Goal: Navigation & Orientation: Find specific page/section

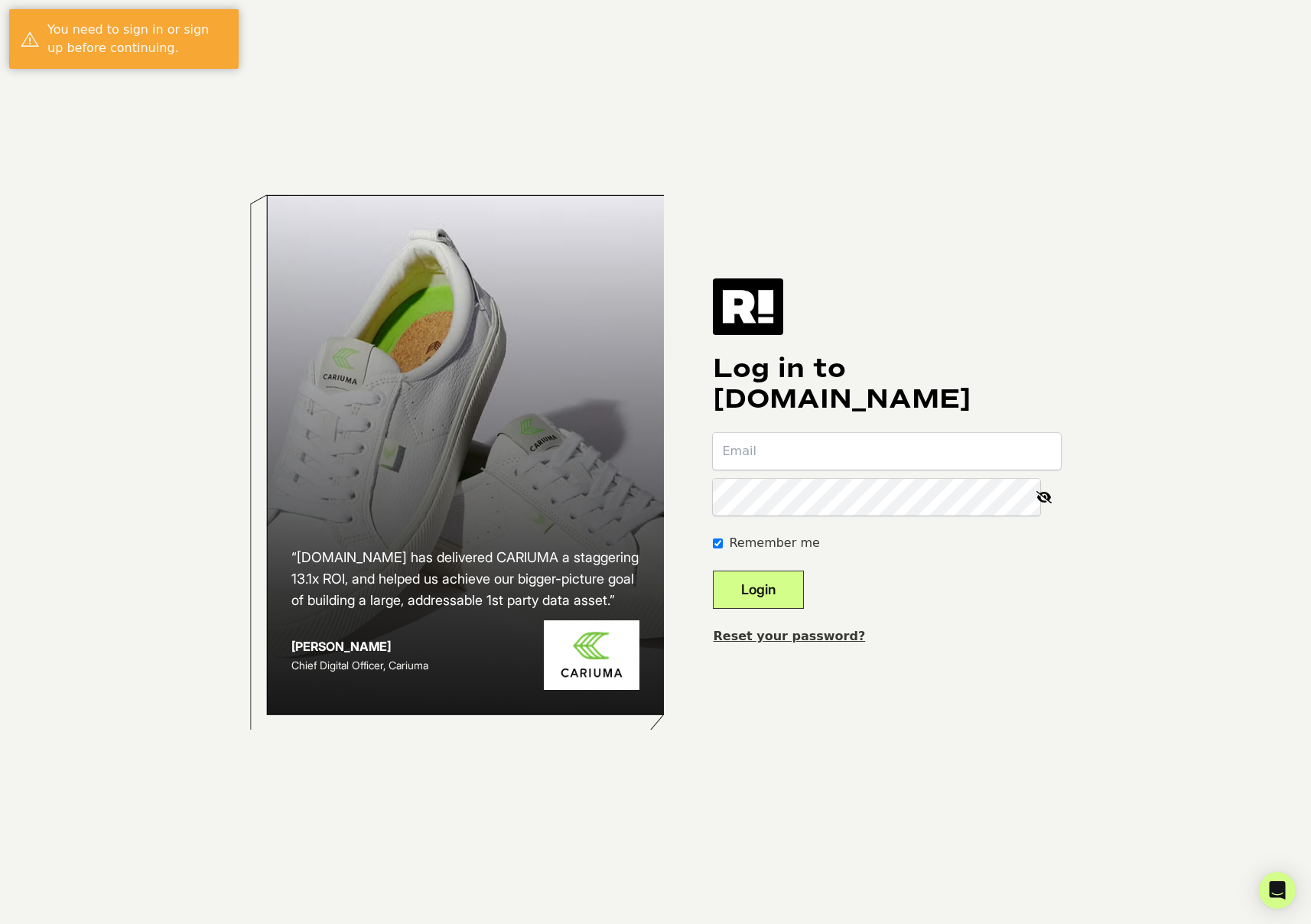
type input "[EMAIL_ADDRESS][DOMAIN_NAME]"
click at [784, 588] on button "Login" at bounding box center [758, 589] width 91 height 39
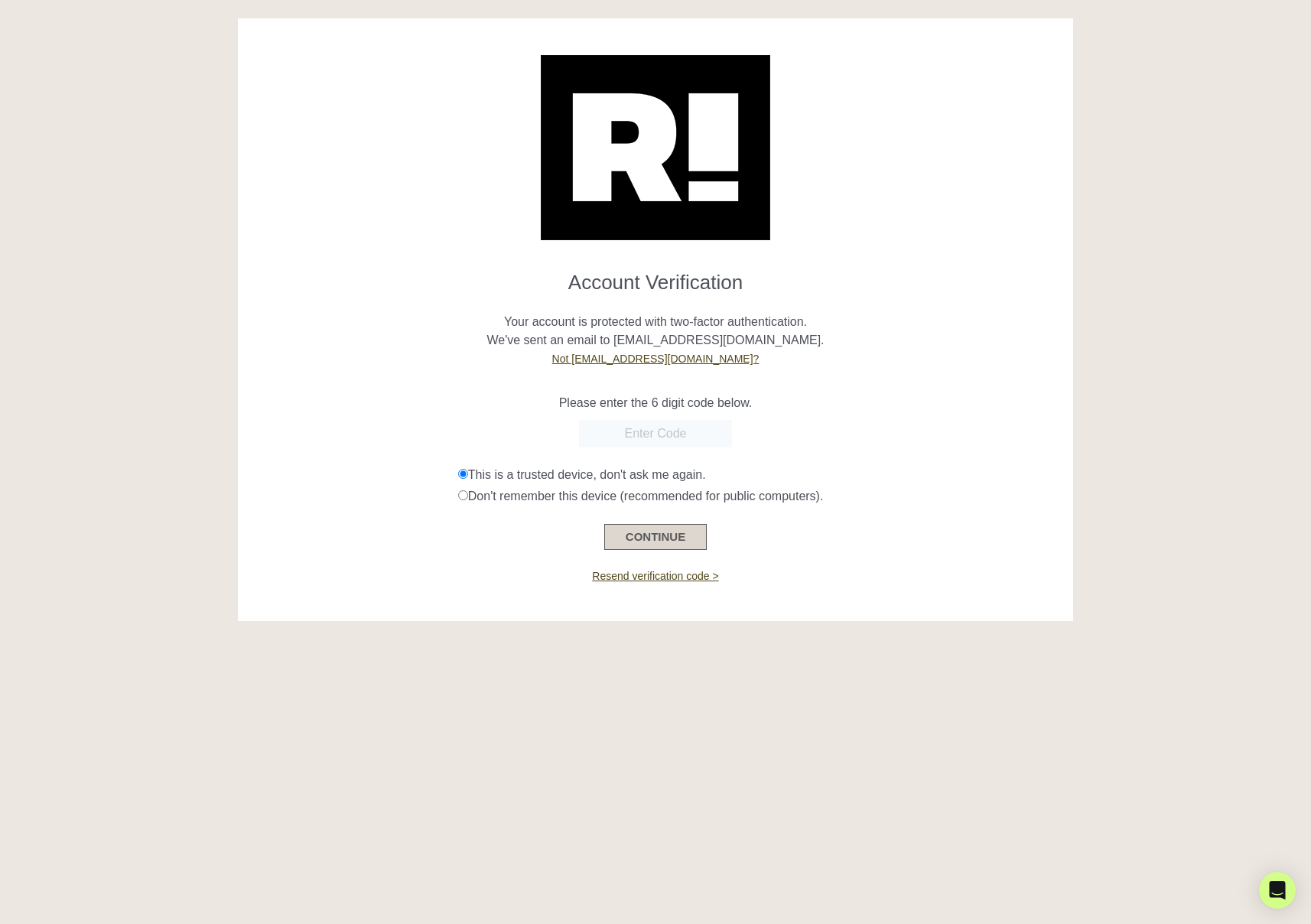
click at [679, 536] on button "CONTINUE" at bounding box center [656, 536] width 103 height 26
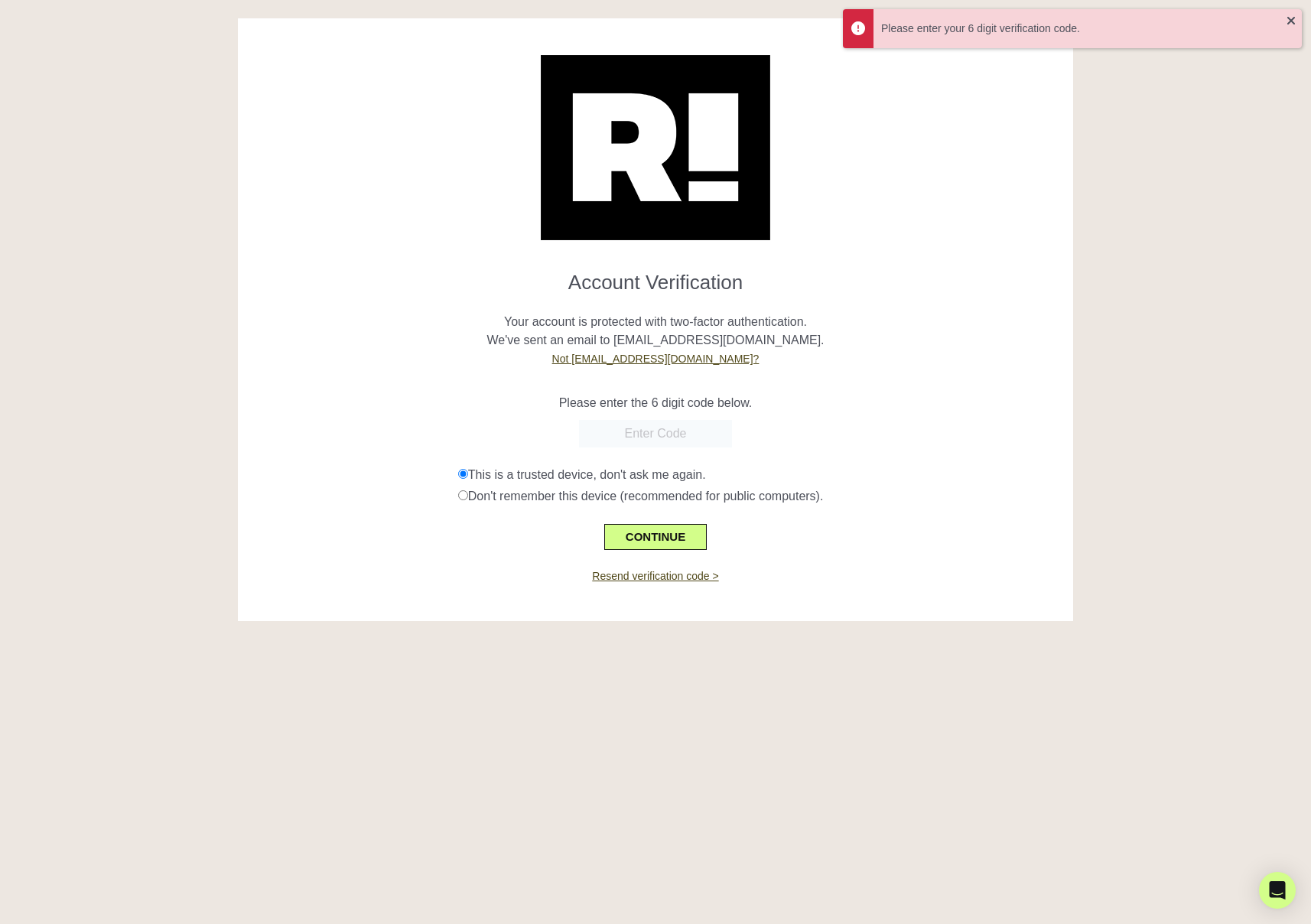
click at [649, 439] on input "text" at bounding box center [655, 434] width 153 height 28
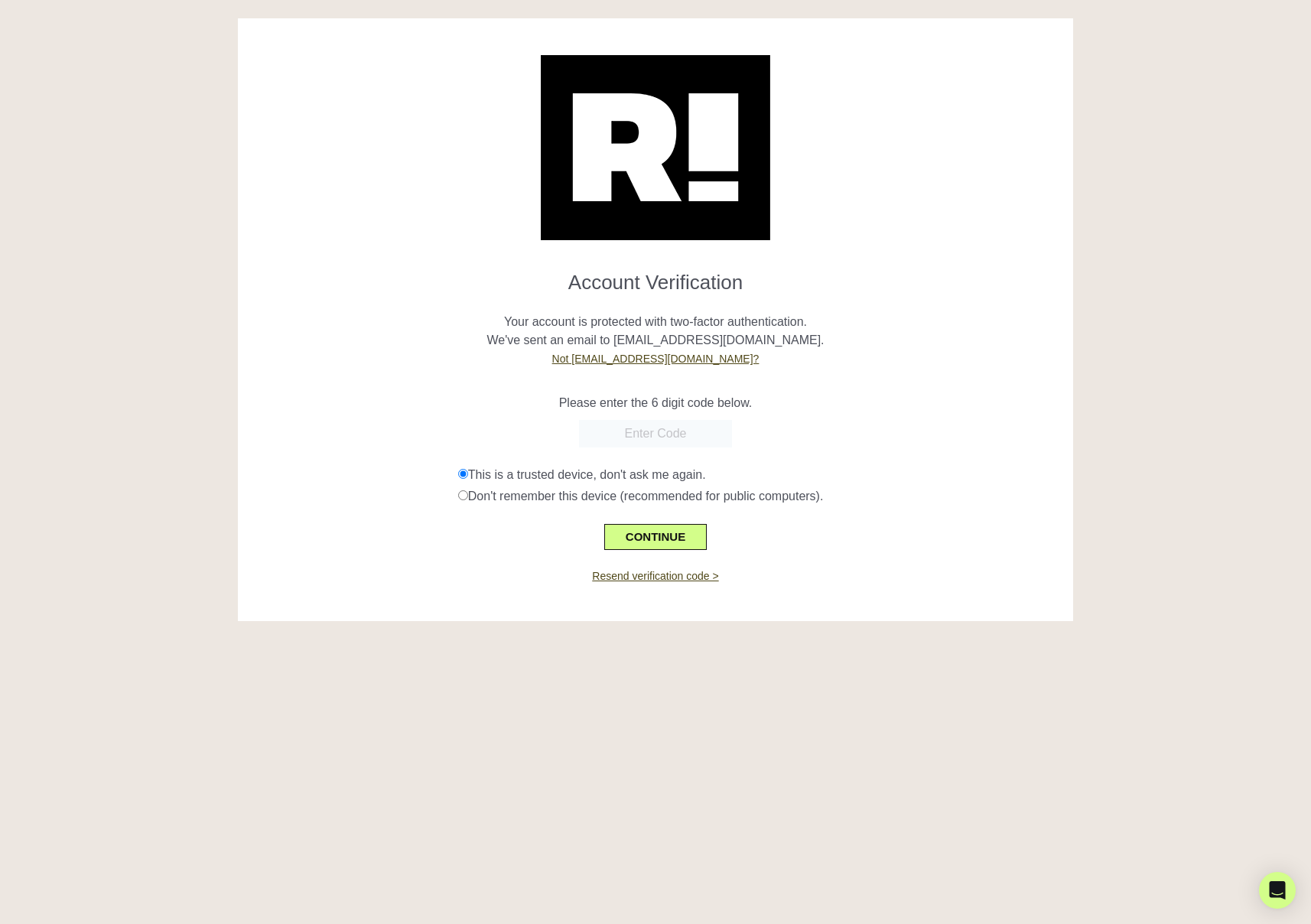
paste input "498699"
type input "498699"
click at [656, 541] on button "CONTINUE" at bounding box center [656, 536] width 103 height 26
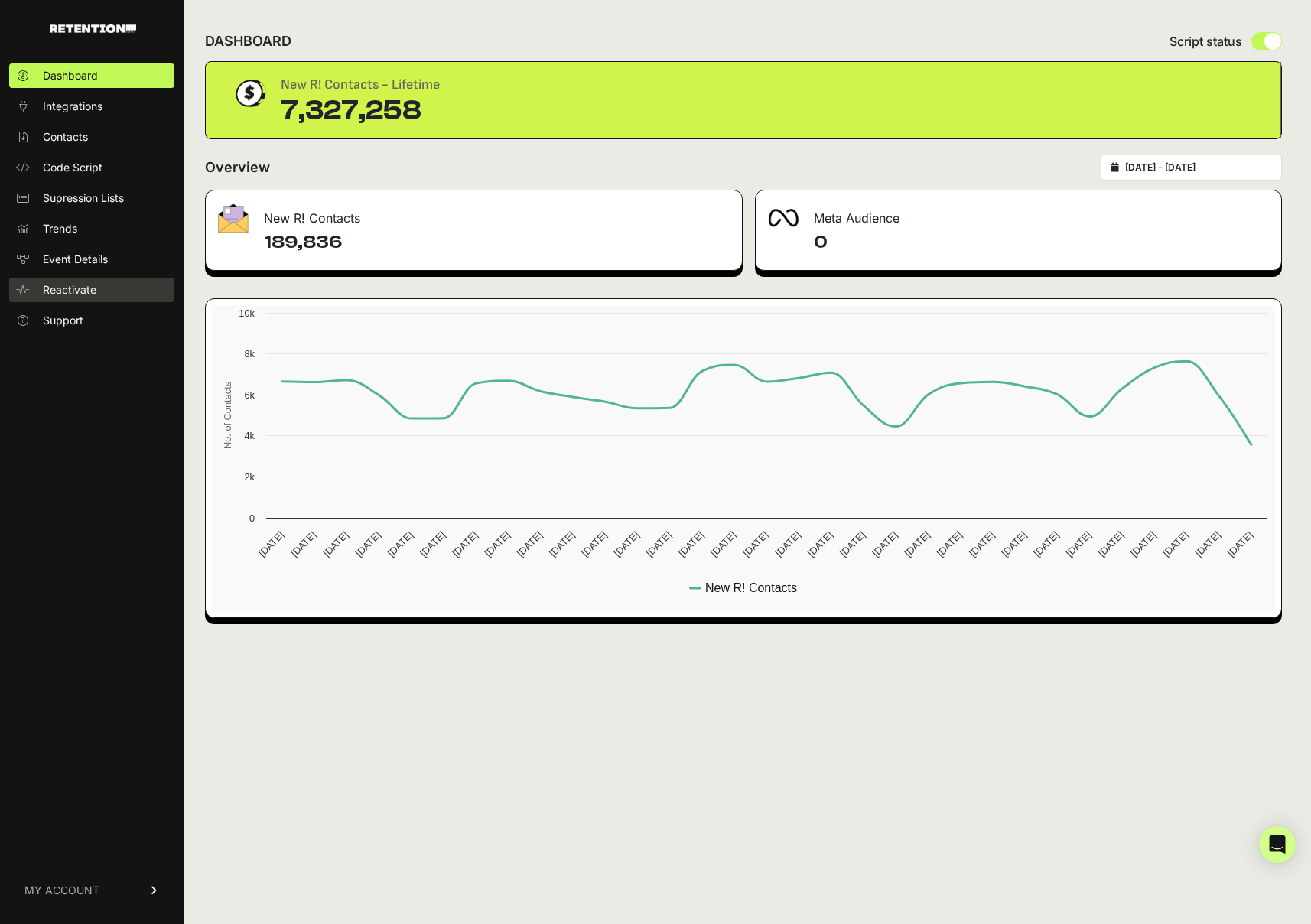
click at [85, 288] on span "Reactivate" at bounding box center [70, 290] width 54 height 15
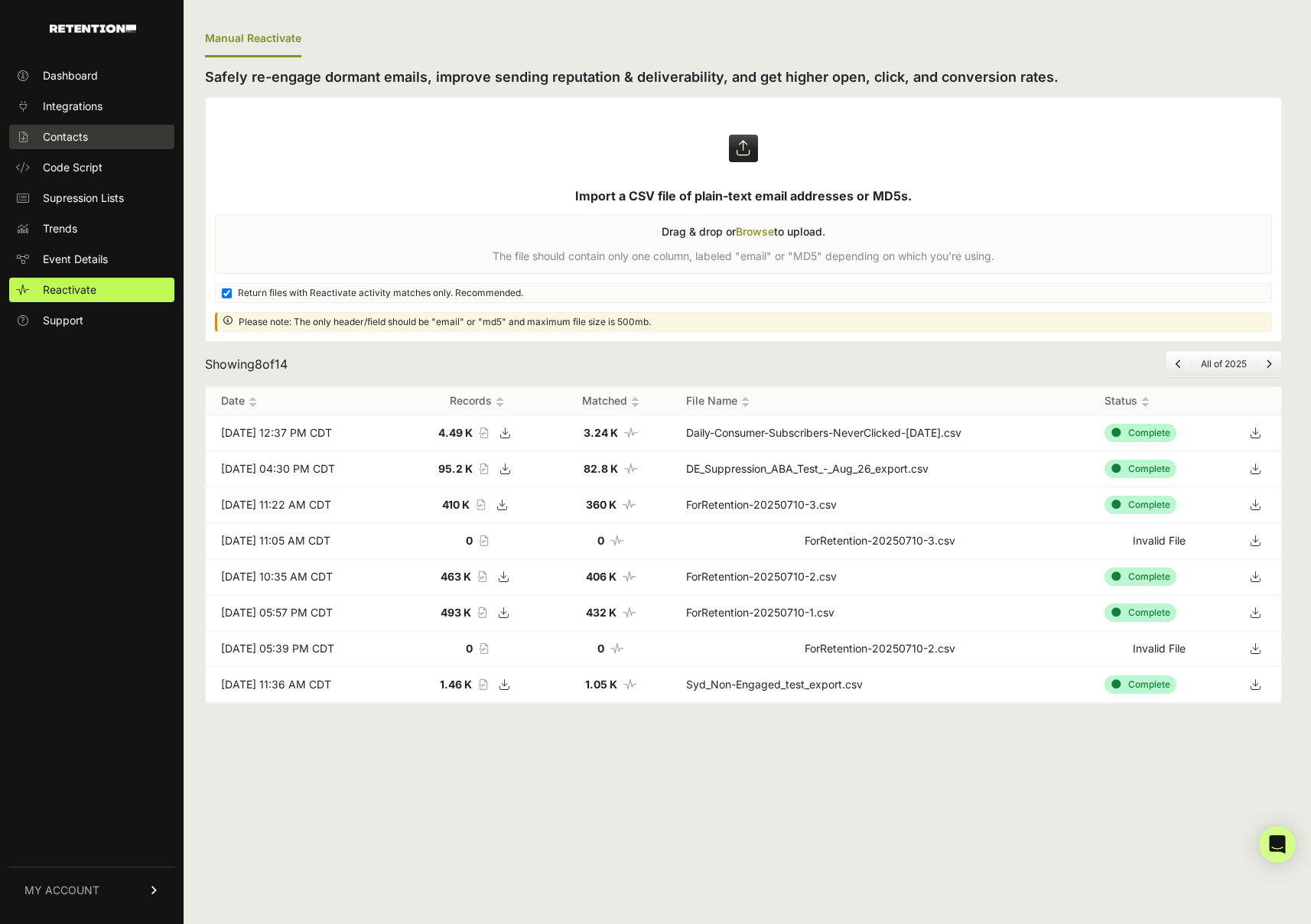
click at [92, 138] on link "Contacts" at bounding box center [92, 137] width 166 height 24
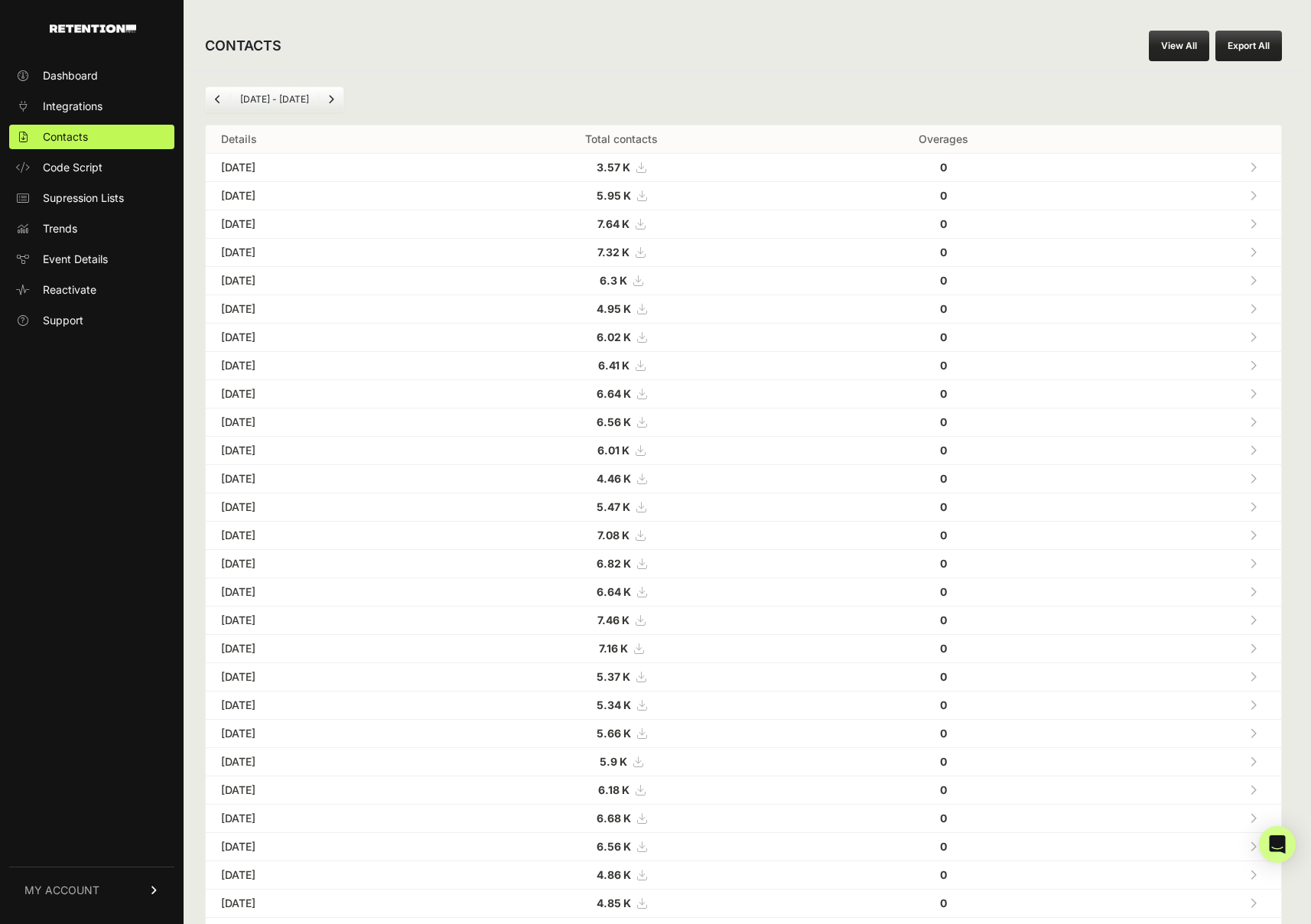
click at [91, 111] on span "Integrations" at bounding box center [73, 106] width 59 height 15
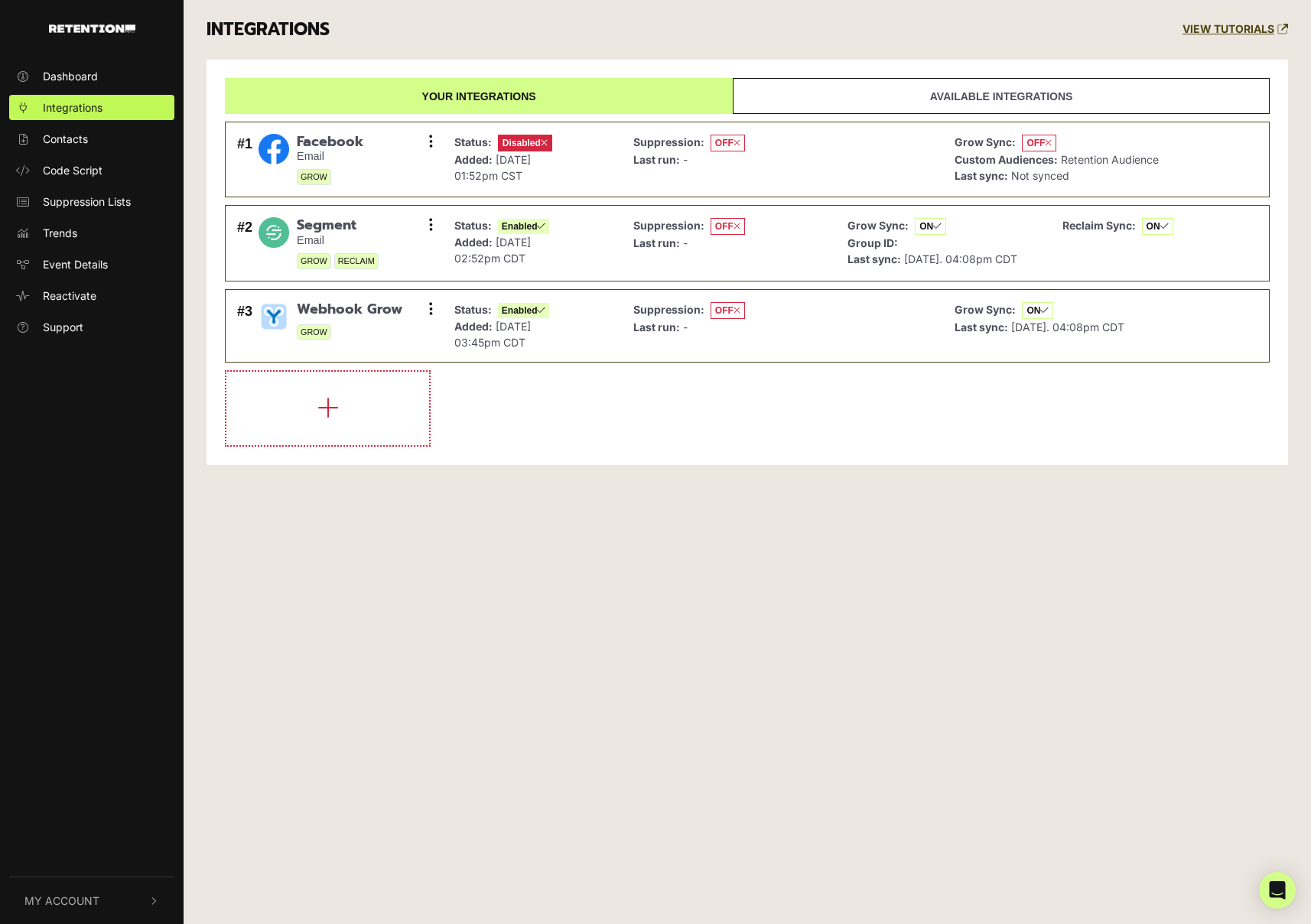
click at [839, 106] on link "Available integrations" at bounding box center [1001, 96] width 537 height 36
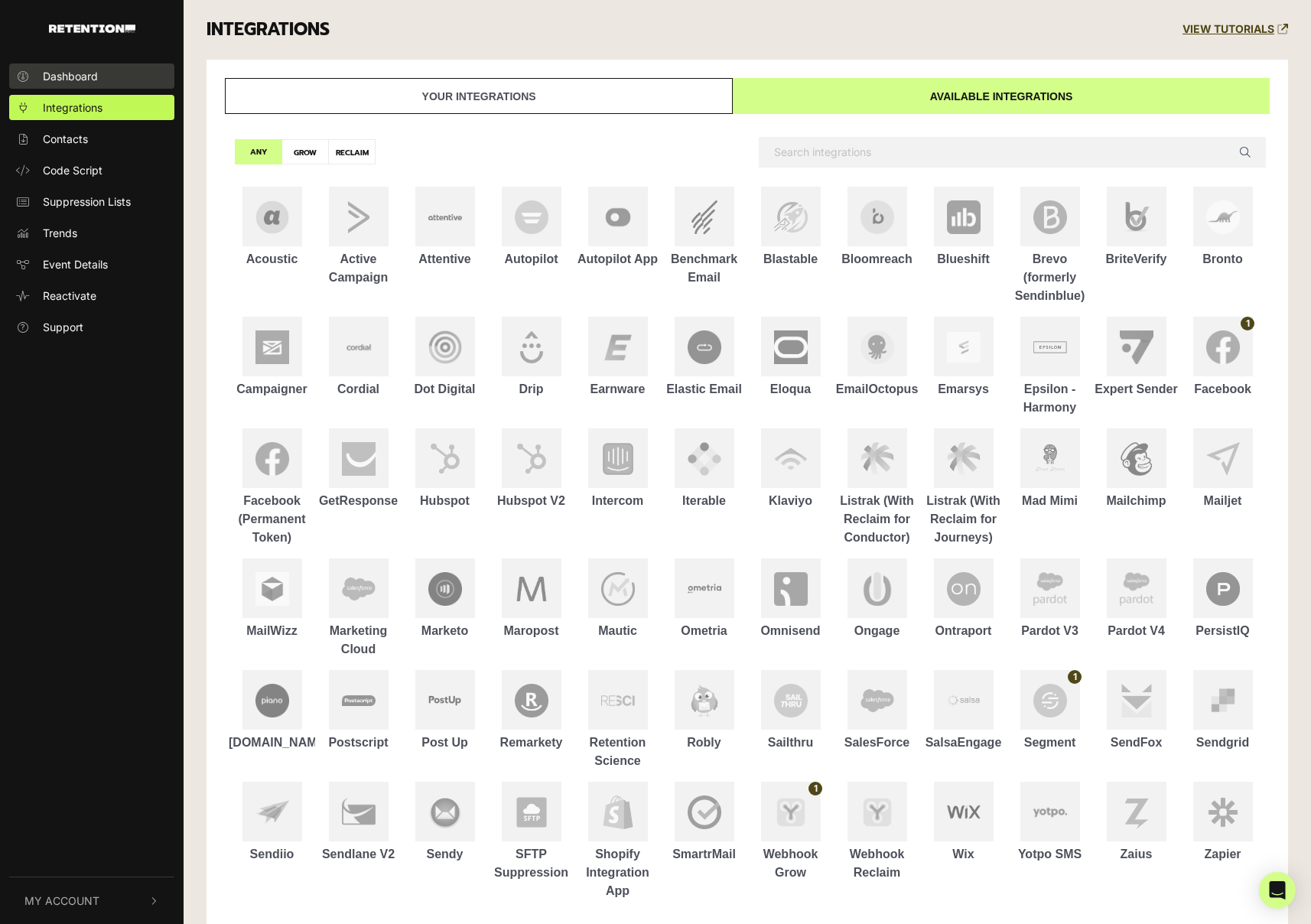
click at [85, 79] on span "Dashboard" at bounding box center [70, 76] width 55 height 16
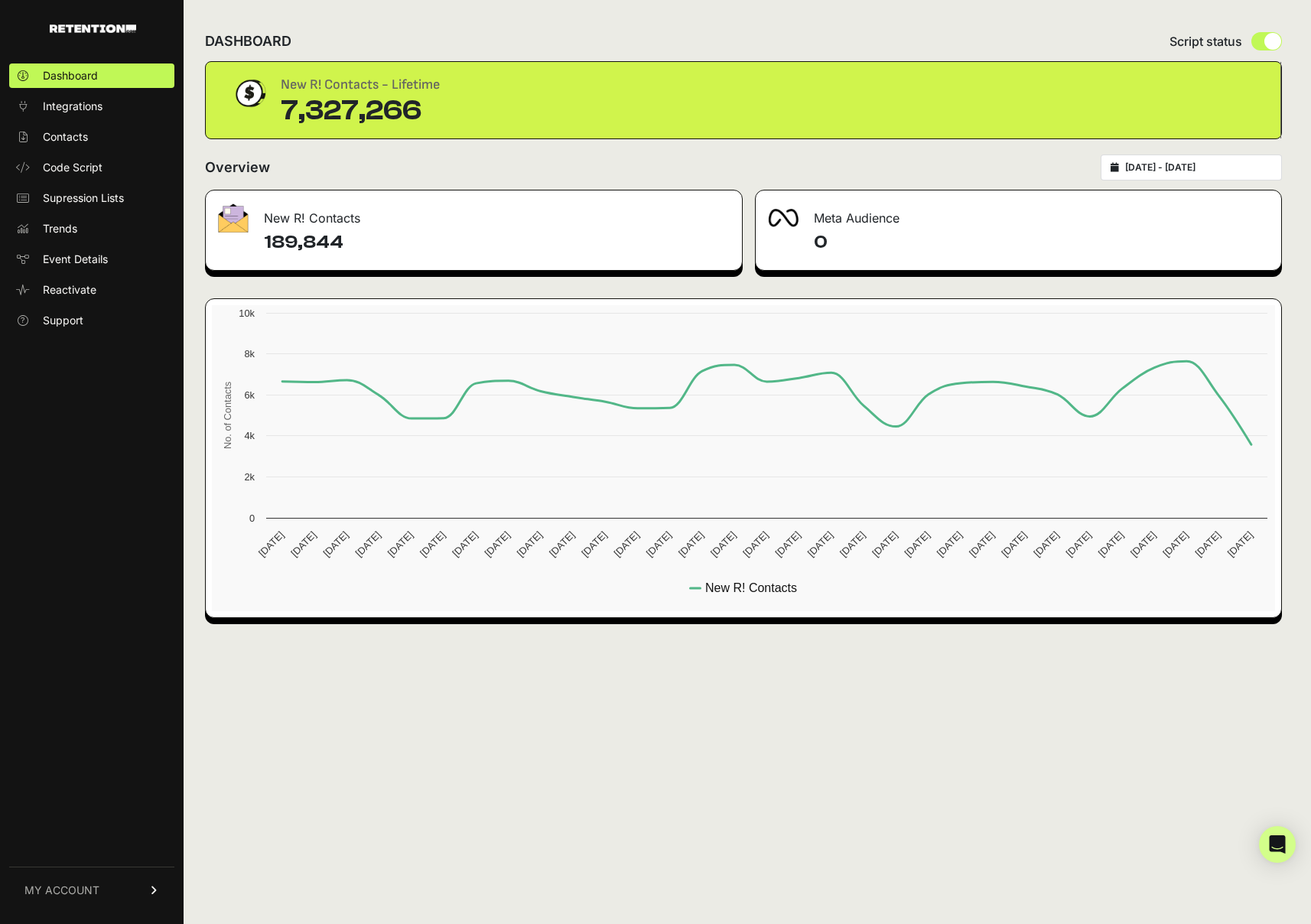
click at [224, 228] on img at bounding box center [233, 218] width 31 height 29
click at [57, 293] on span "Reactivate" at bounding box center [70, 290] width 54 height 15
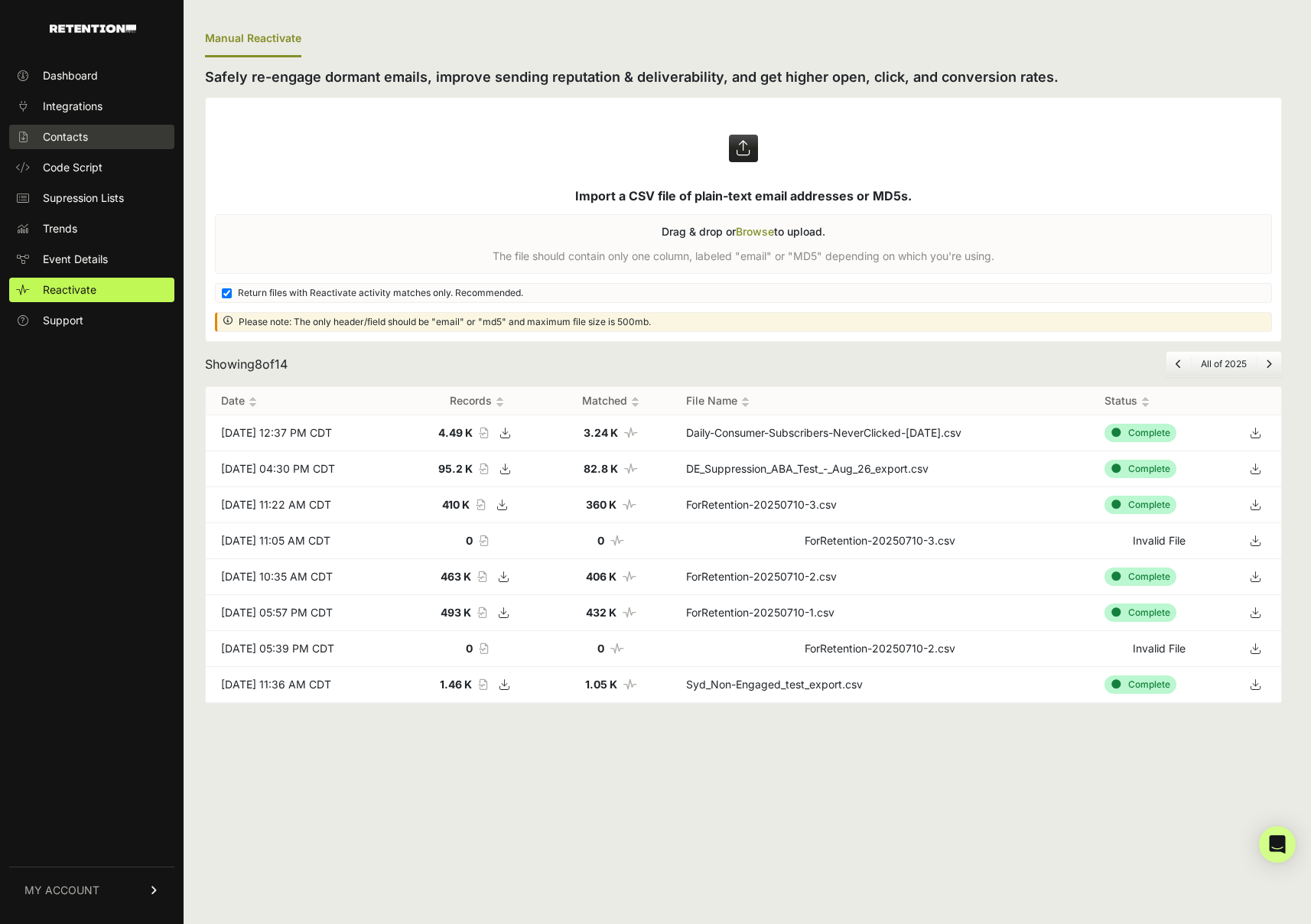
click at [85, 140] on span "Contacts" at bounding box center [66, 137] width 45 height 15
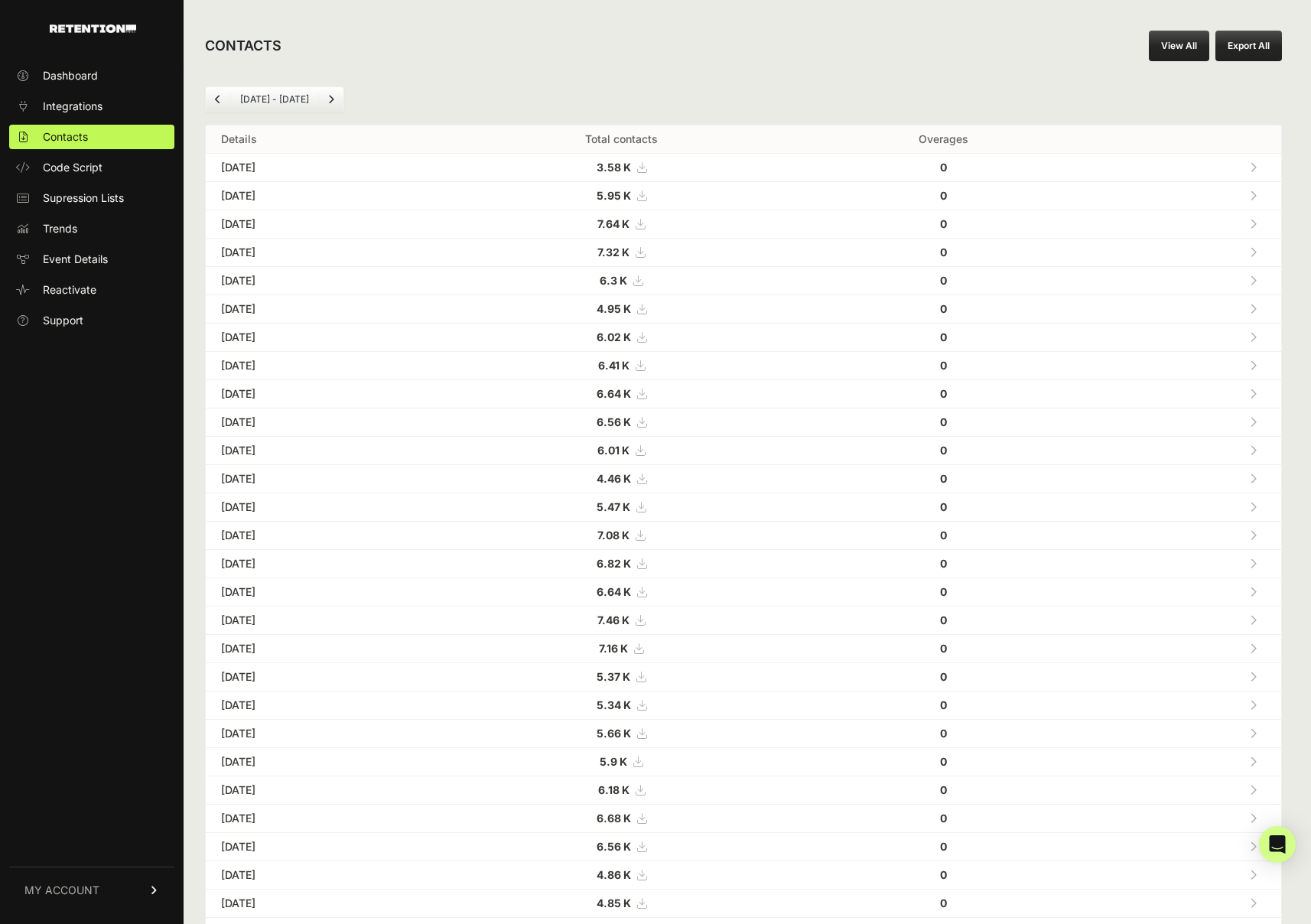
click at [86, 113] on span "Integrations" at bounding box center [73, 106] width 59 height 15
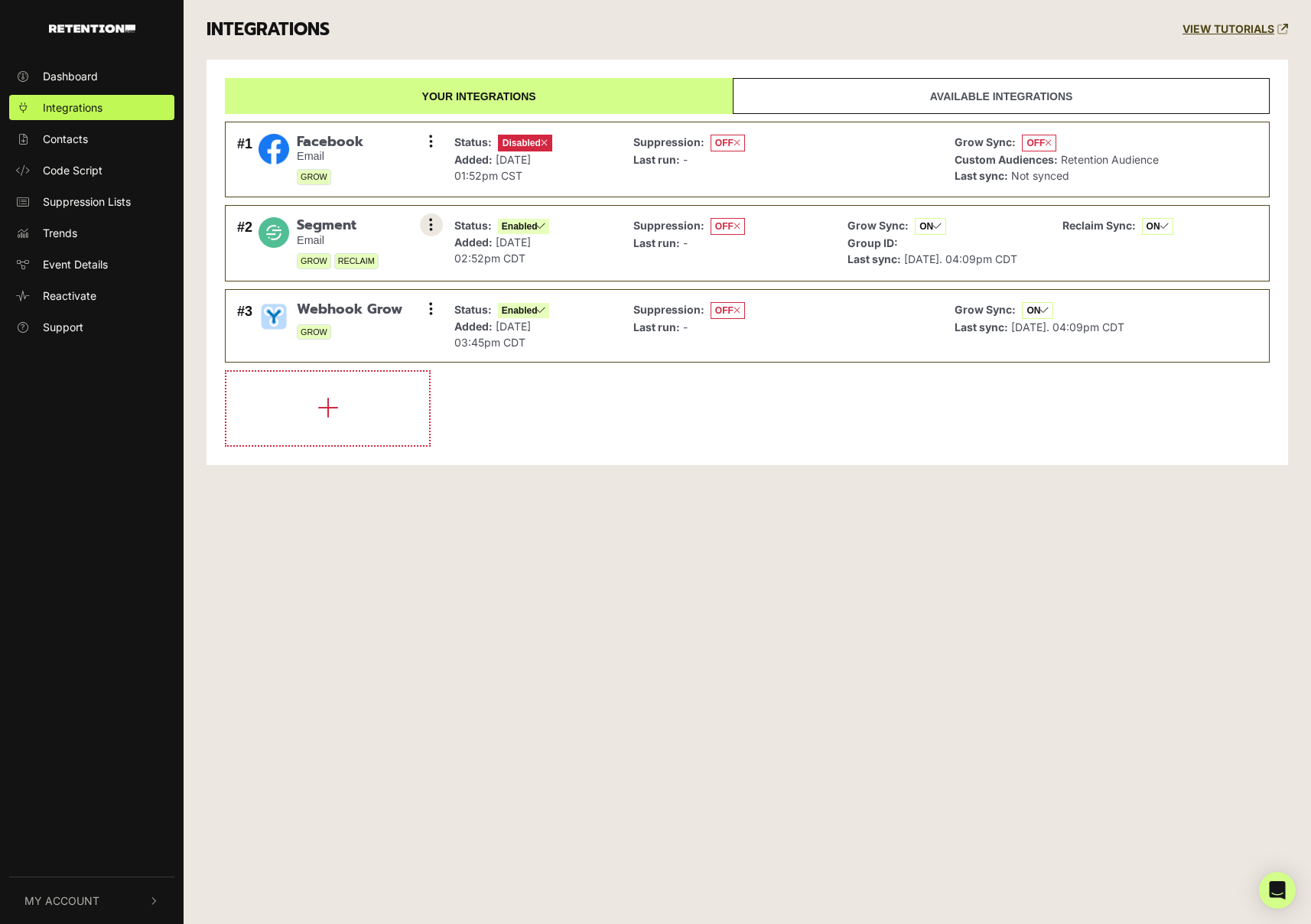
click at [431, 220] on icon at bounding box center [431, 224] width 4 height 15
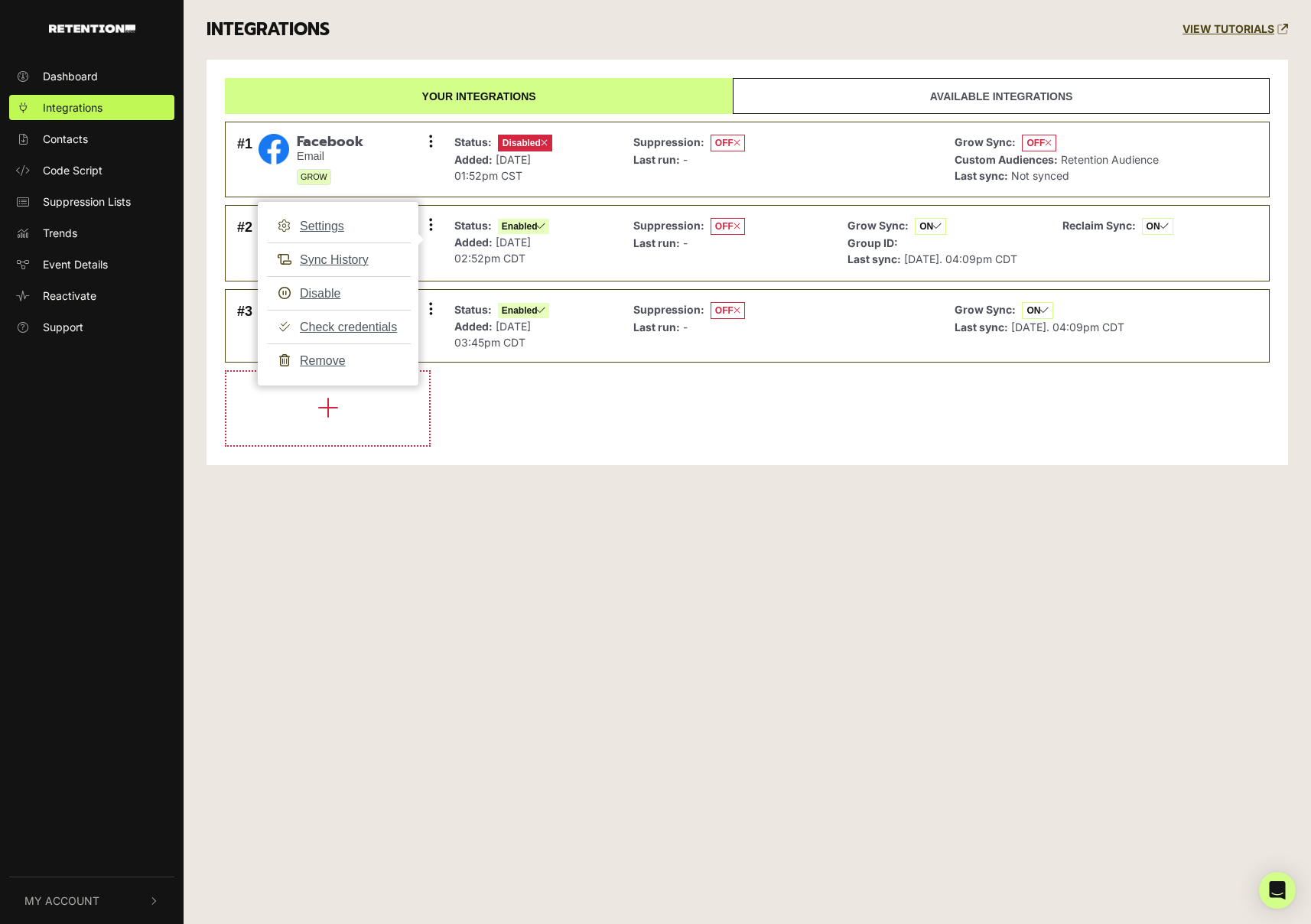
click at [620, 587] on div "Dashboard Integrations Contacts Code Script Suppression Lists Trends Event Deta…" at bounding box center [655, 462] width 1311 height 924
